Goal: Find specific page/section: Find specific page/section

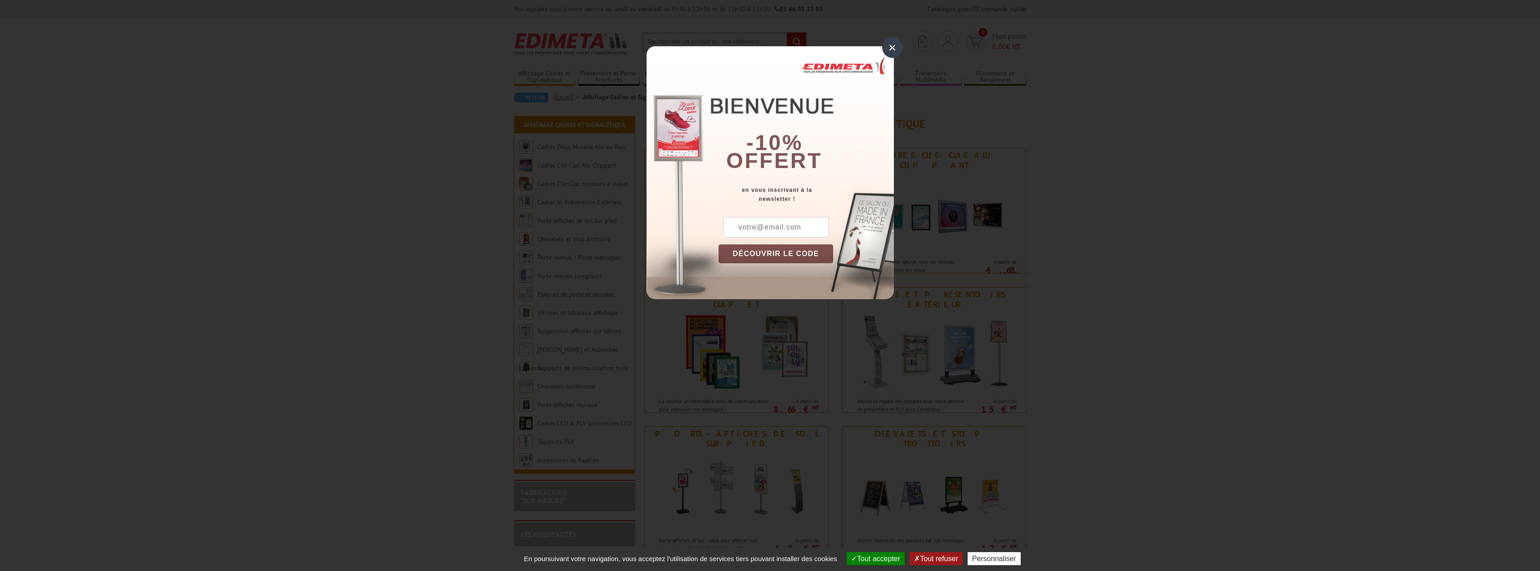
click at [898, 48] on div "×" at bounding box center [892, 47] width 21 height 21
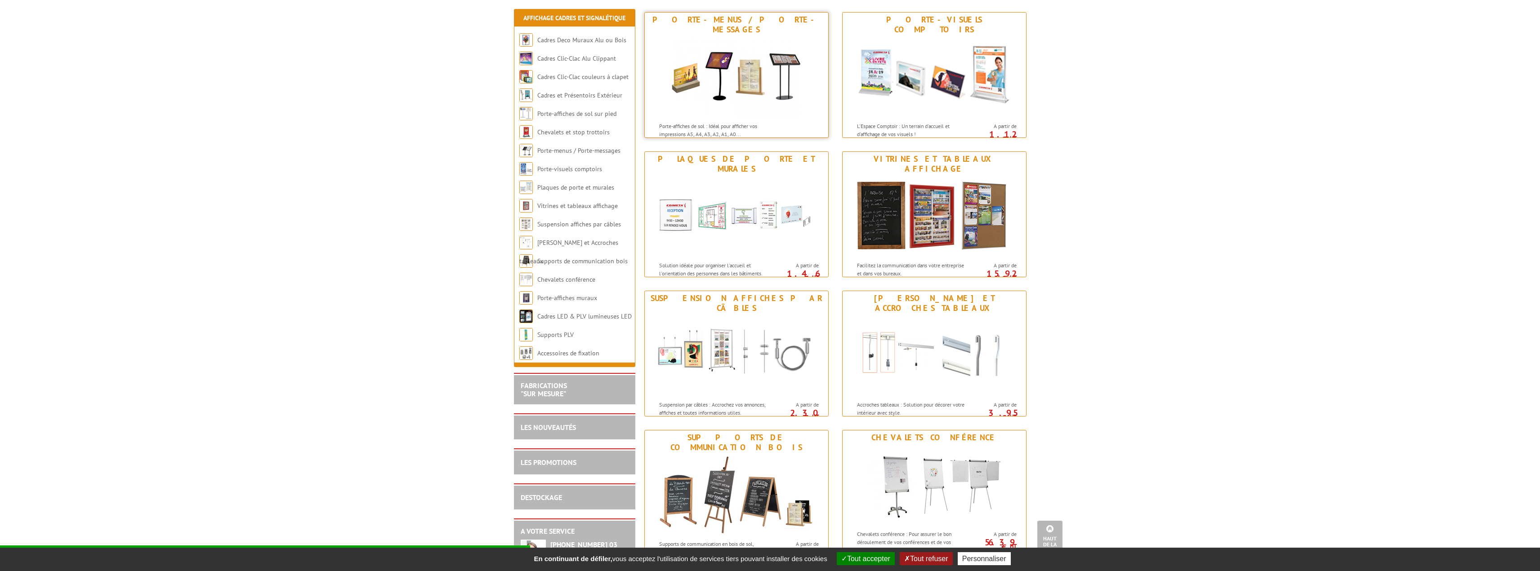
scroll to position [441, 0]
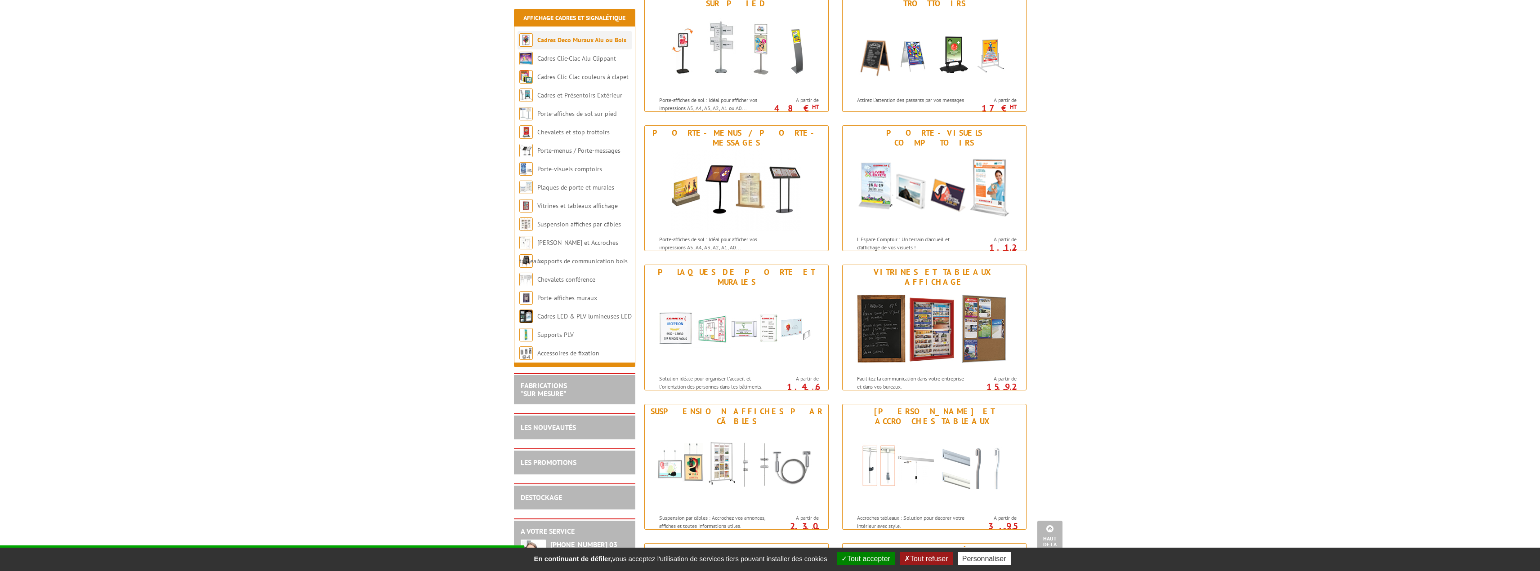
click at [604, 41] on link "Cadres Deco Muraux Alu ou Bois" at bounding box center [581, 40] width 89 height 8
